Goal: Browse casually

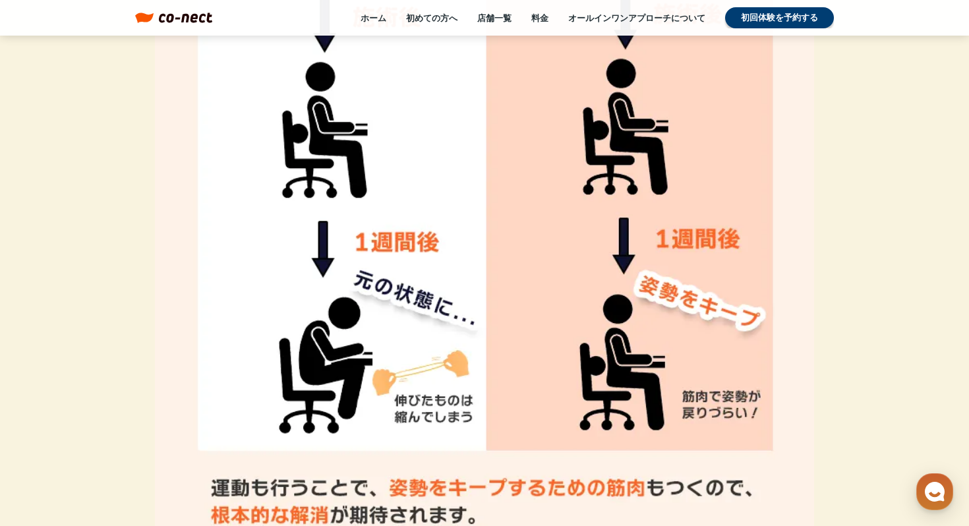
scroll to position [4394, 0]
